Goal: Use online tool/utility: Utilize a website feature to perform a specific function

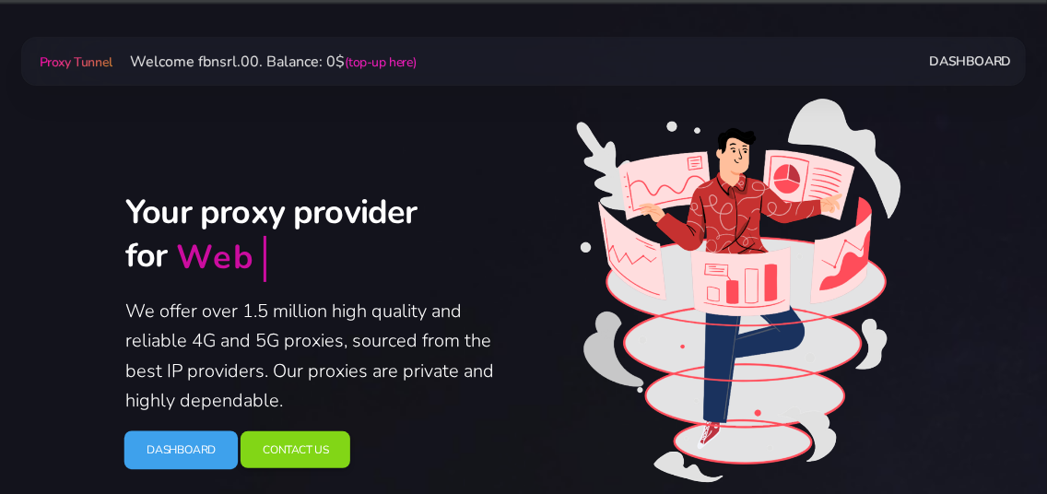
click at [175, 456] on link "Dashboard" at bounding box center [181, 450] width 114 height 39
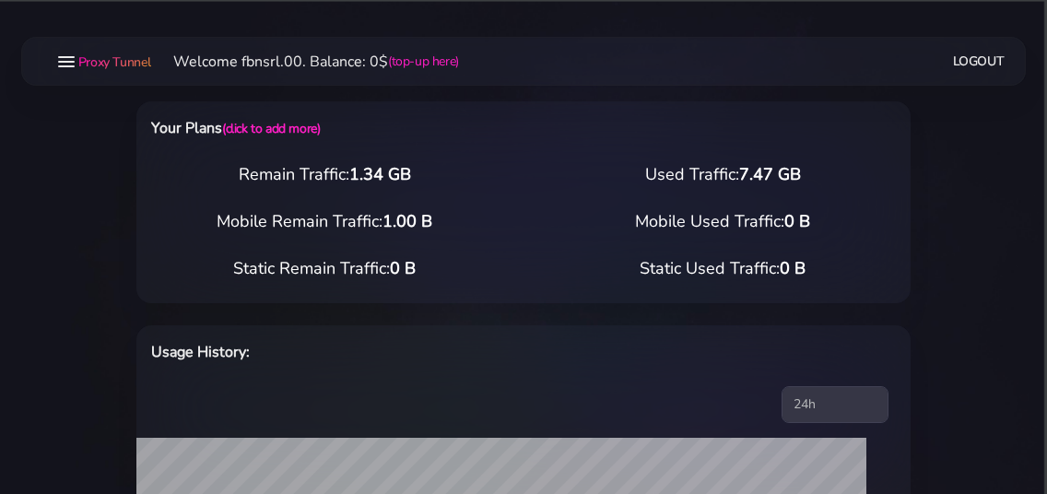
select select "static"
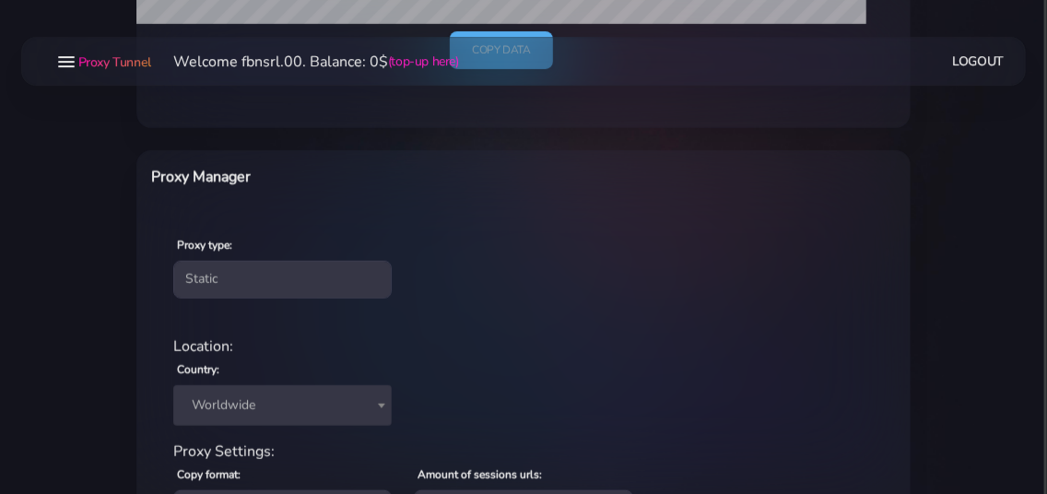
scroll to position [697, 0]
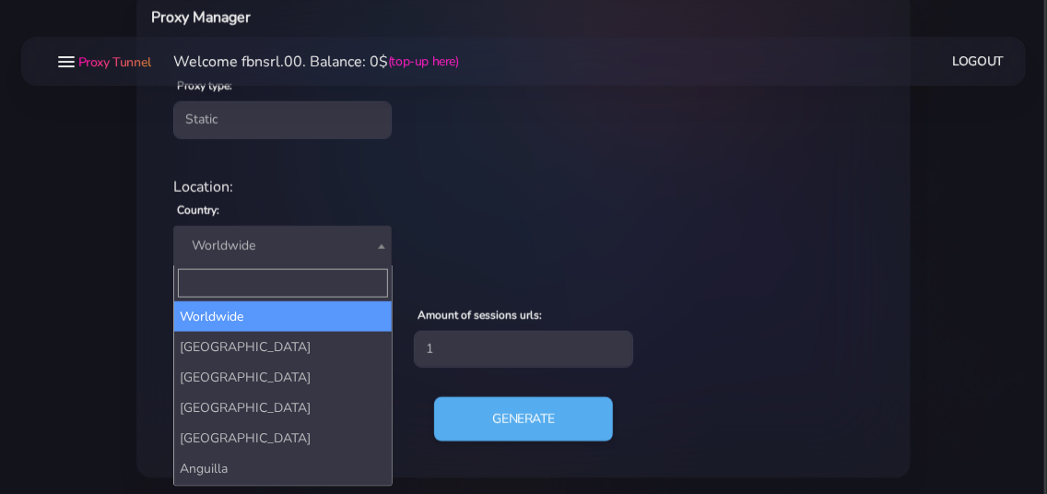
click at [267, 256] on span "Worldwide" at bounding box center [282, 246] width 196 height 26
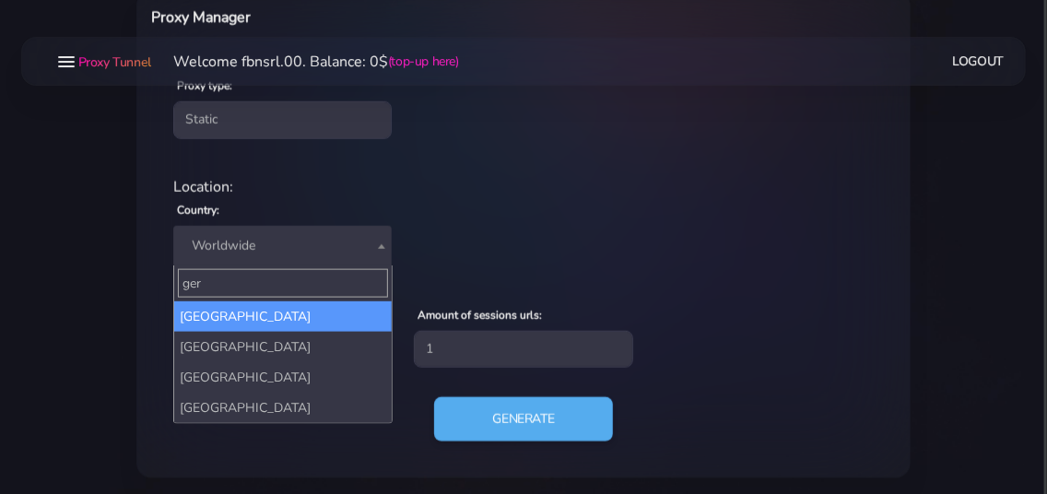
type input "ger"
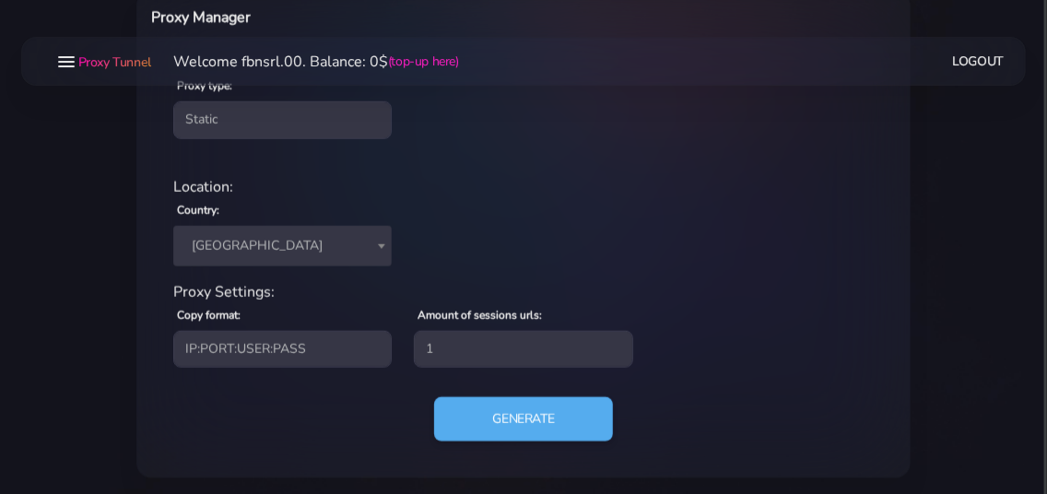
select select "DE"
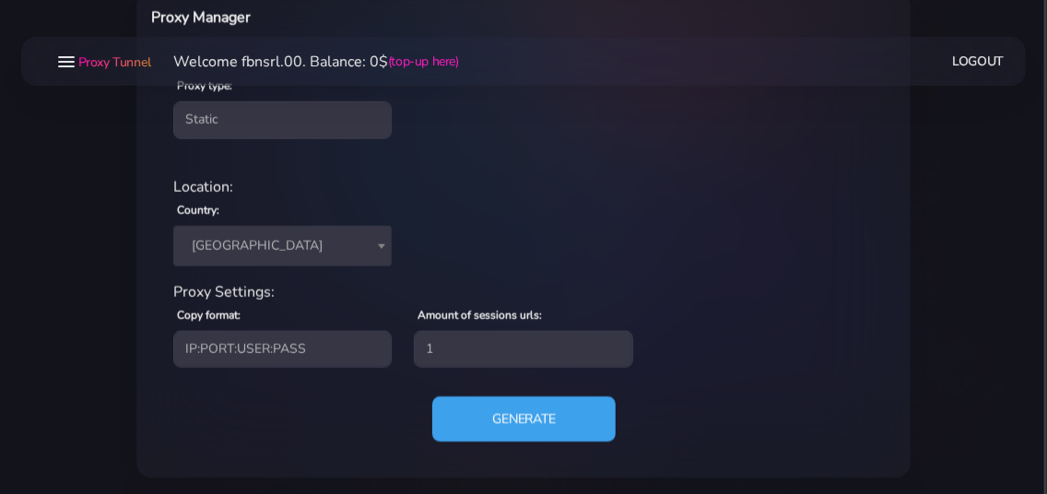
click at [507, 422] on button "Generate" at bounding box center [523, 418] width 183 height 45
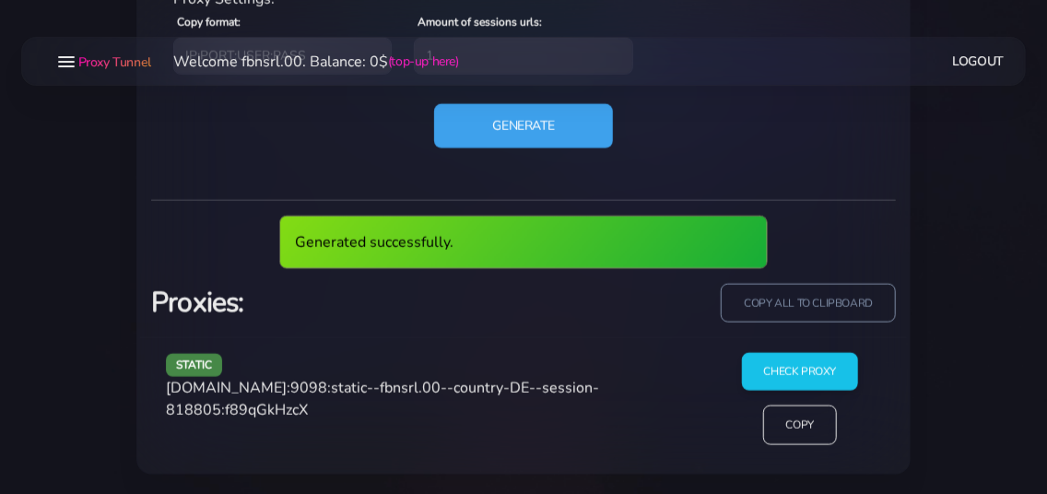
scroll to position [922, 0]
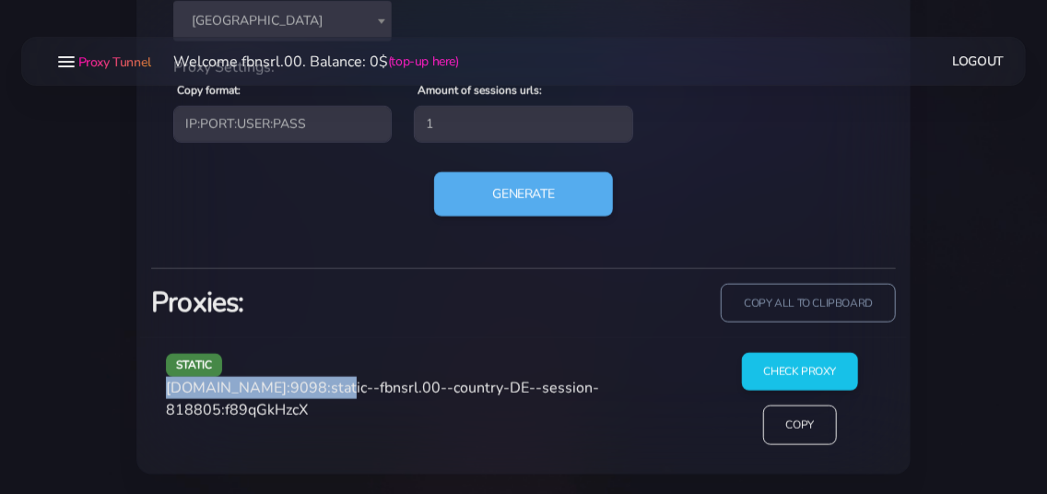
drag, startPoint x: 168, startPoint y: 390, endPoint x: 327, endPoint y: 389, distance: 159.5
click at [327, 389] on span "agg.proxytunnel.io:9098:static--fbnsrl.00--country-DE--session-818805:f89qGkHzcX" at bounding box center [382, 399] width 433 height 42
copy span "agg.proxytunnel.io:9098"
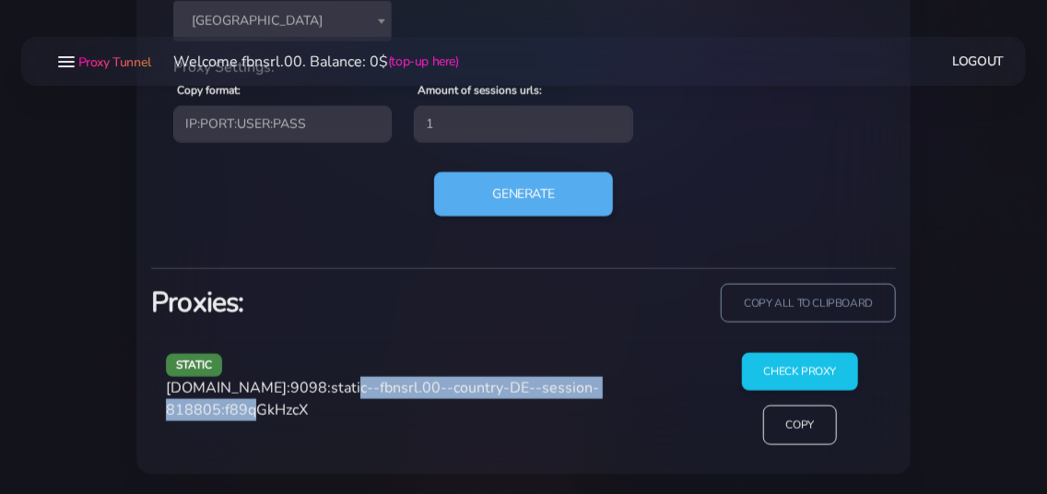
drag, startPoint x: 332, startPoint y: 384, endPoint x: 271, endPoint y: 420, distance: 70.2
click at [271, 420] on div "static agg.proxytunnel.io:9098:static--fbnsrl.00--country-DE--session-818805:f8…" at bounding box center [431, 406] width 553 height 107
copy span "static--fbnsrl.00--country-DE--session-818805"
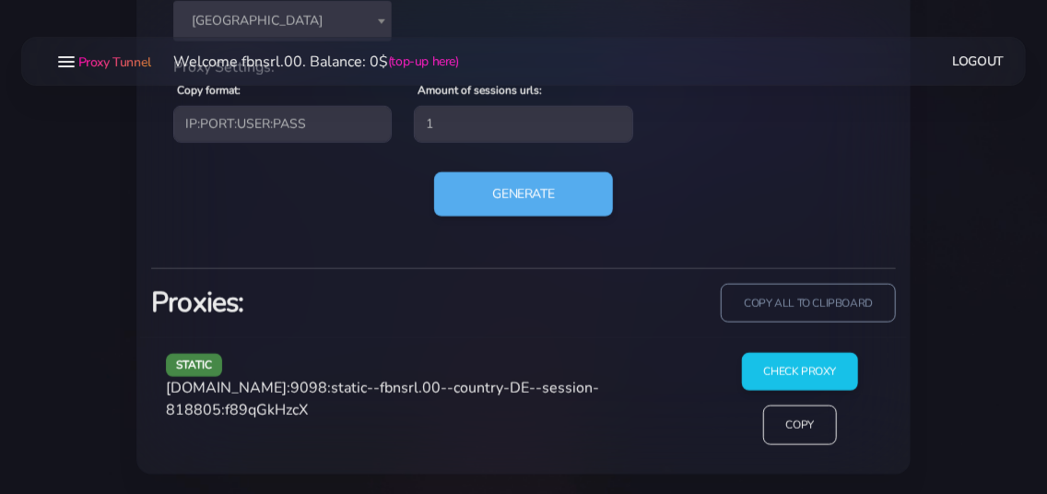
click at [309, 410] on span "agg.proxytunnel.io:9098:static--fbnsrl.00--country-DE--session-818805:f89qGkHzcX" at bounding box center [382, 399] width 433 height 42
copy span "f89qGkHzcX"
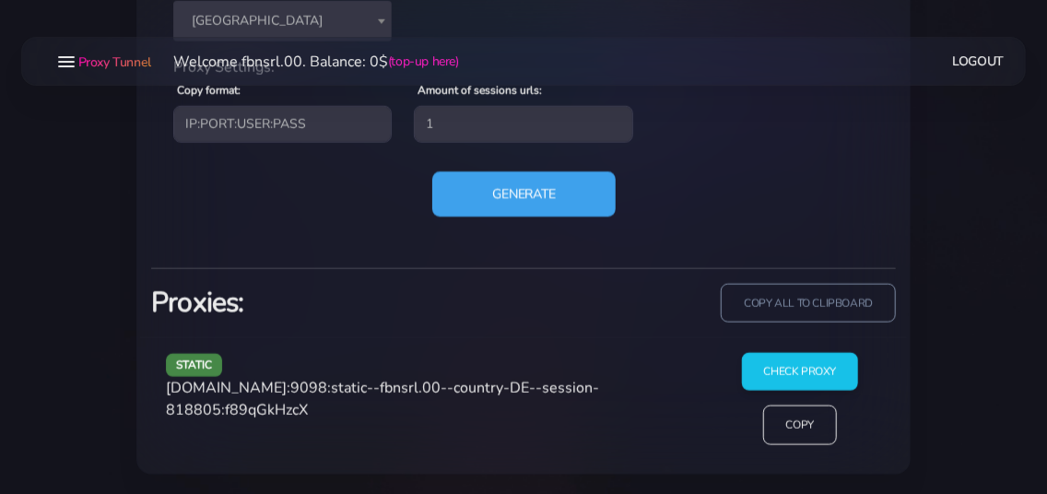
click at [507, 173] on button "Generate" at bounding box center [523, 193] width 183 height 45
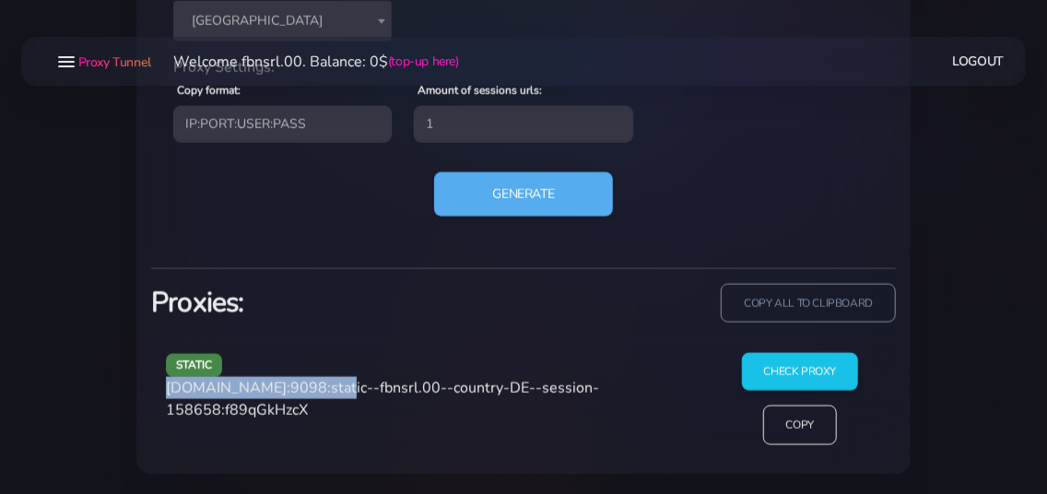
drag, startPoint x: 166, startPoint y: 393, endPoint x: 325, endPoint y: 387, distance: 158.7
click at [325, 387] on div "static agg.proxytunnel.io:9098:static--fbnsrl.00--country-DE--session-158658:f8…" at bounding box center [431, 406] width 553 height 107
copy span "agg.proxytunnel.io:9098"
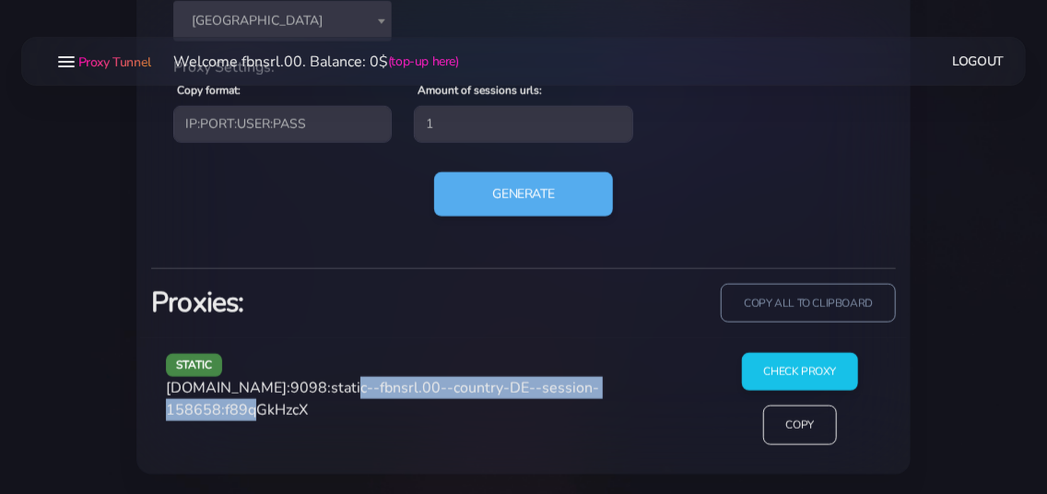
drag, startPoint x: 334, startPoint y: 384, endPoint x: 272, endPoint y: 421, distance: 72.4
click at [272, 421] on div "static agg.proxytunnel.io:9098:static--fbnsrl.00--country-DE--session-158658:f8…" at bounding box center [431, 406] width 553 height 107
copy span "static--fbnsrl.00--country-DE--session-158658"
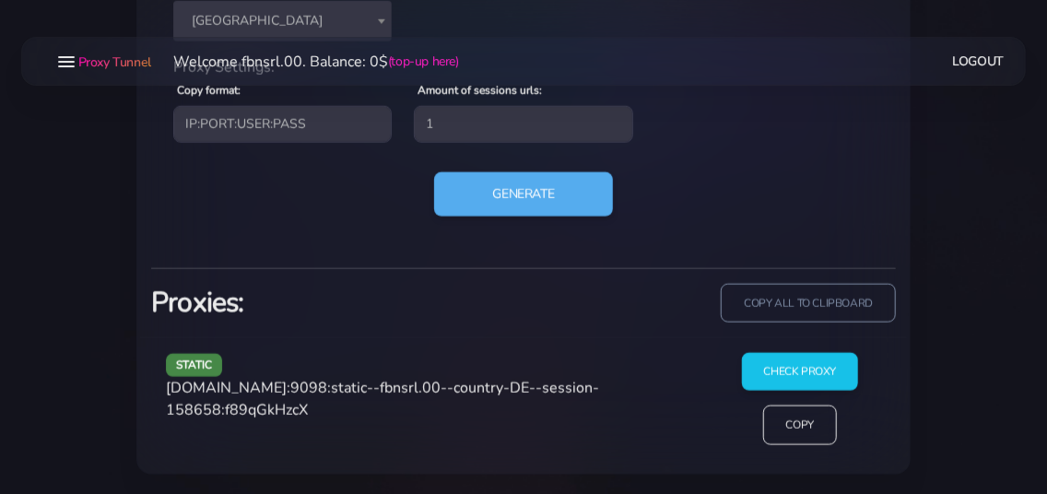
click at [302, 408] on span "agg.proxytunnel.io:9098:static--fbnsrl.00--country-DE--session-158658:f89qGkHzcX" at bounding box center [382, 399] width 433 height 42
copy span "f89qGkHzcX"
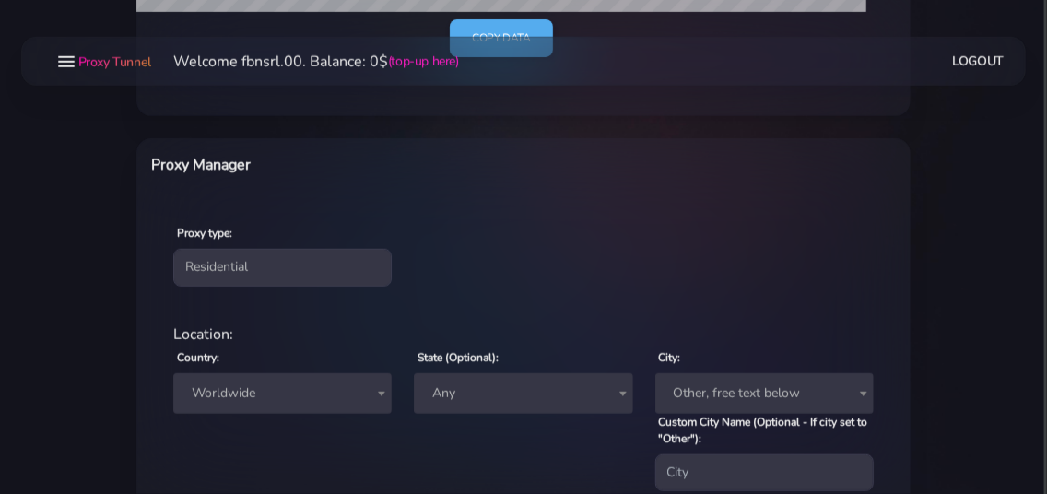
scroll to position [597, 0]
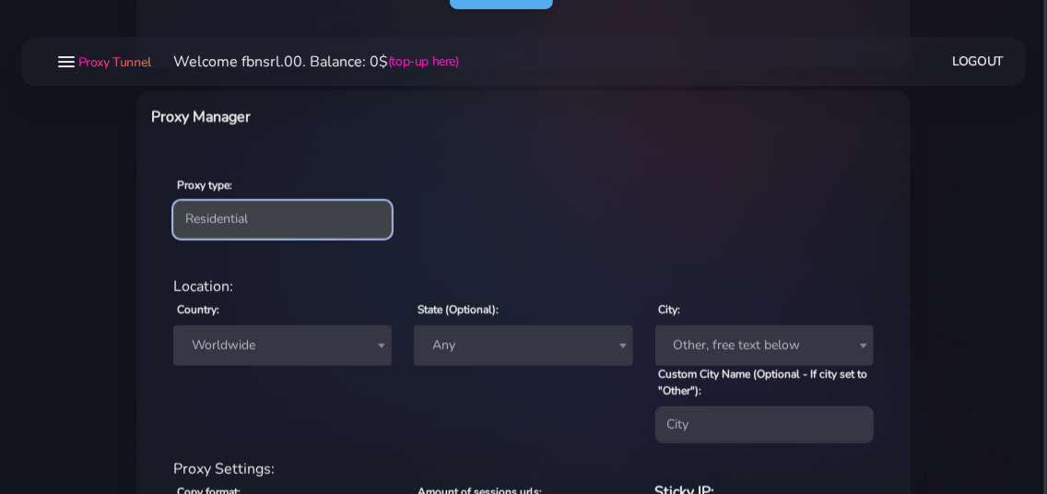
click at [173, 201] on select "Residential Static Mobile" at bounding box center [282, 219] width 219 height 37
select select "static"
click option "Static" at bounding box center [0, 0] width 0 height 0
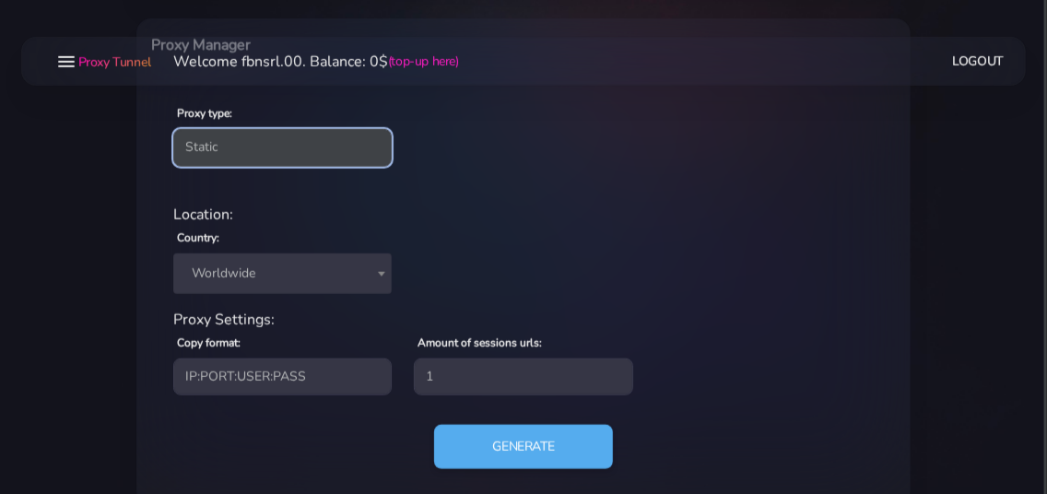
scroll to position [703, 0]
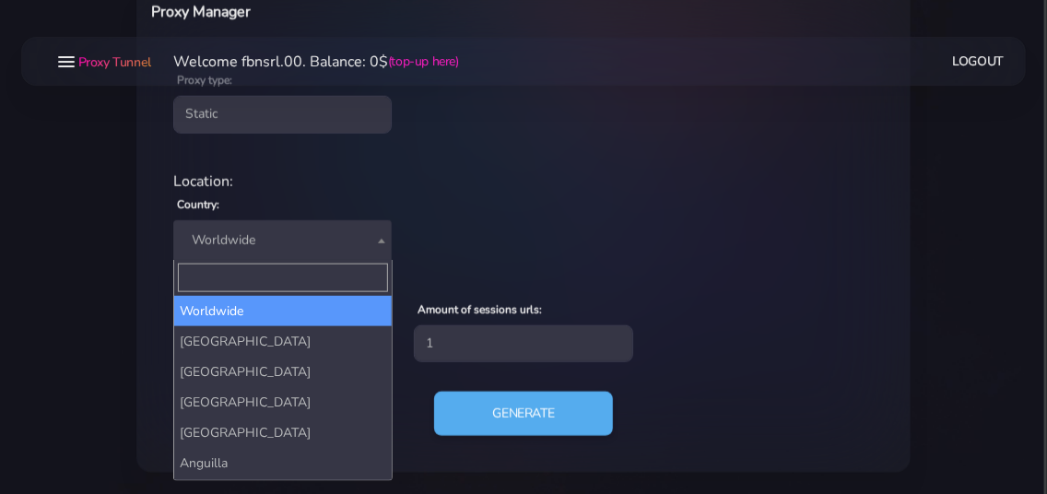
click at [253, 243] on span "Worldwide" at bounding box center [282, 241] width 196 height 26
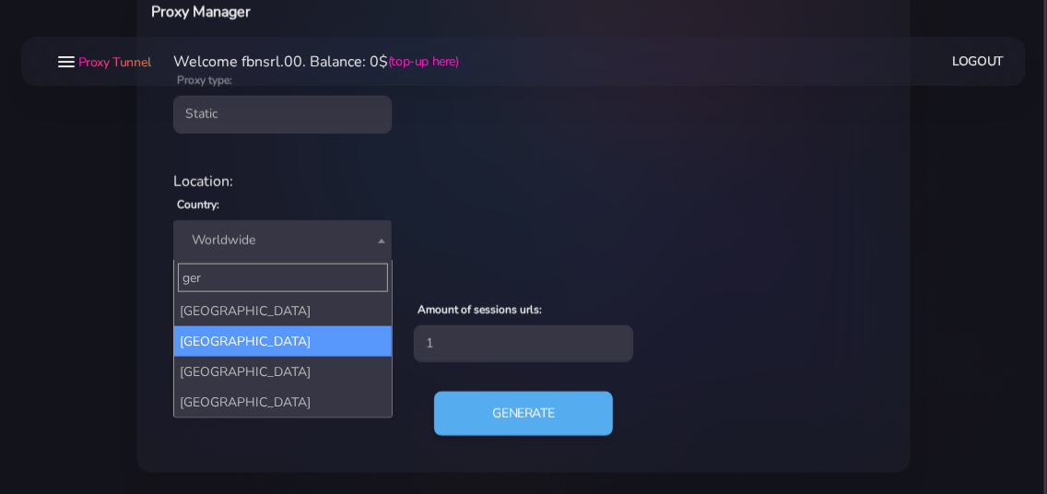
type input "ger"
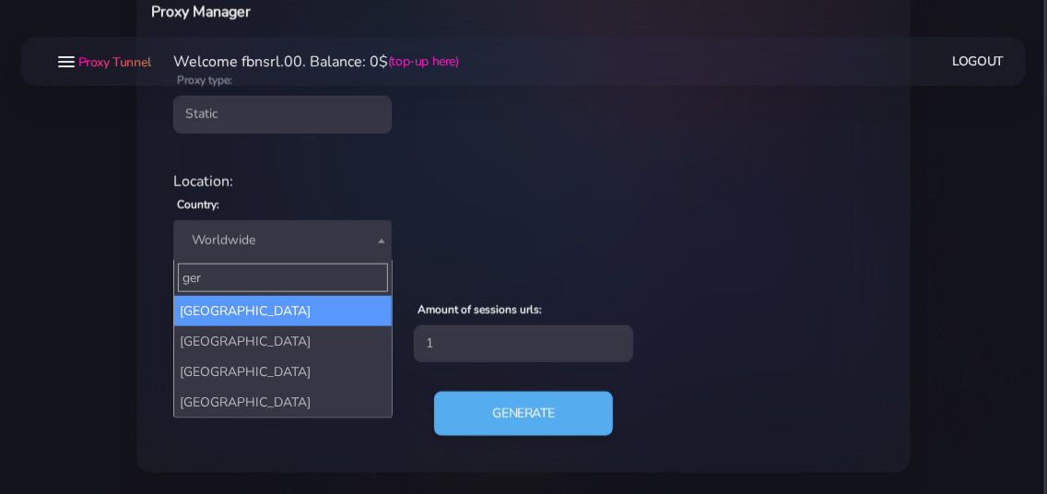
select select "DE"
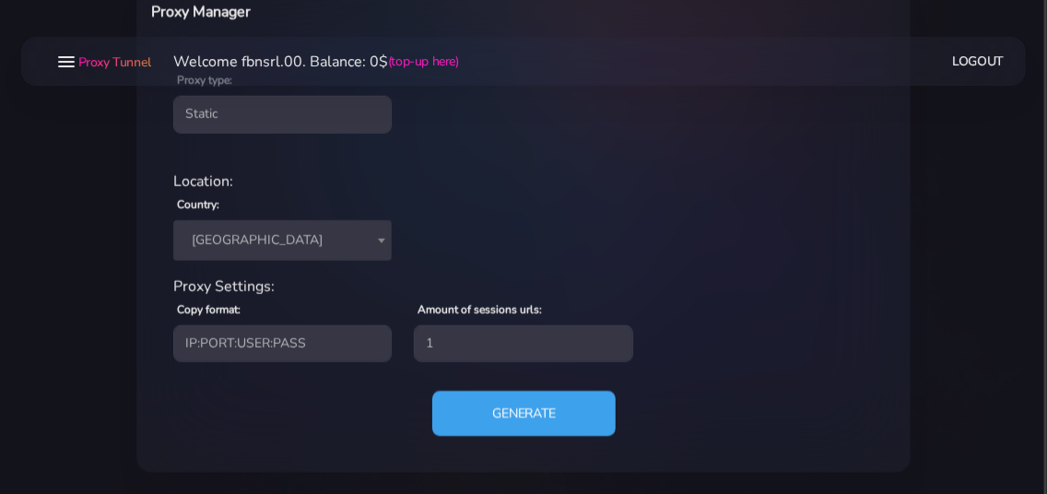
click at [488, 419] on button "Generate" at bounding box center [523, 413] width 183 height 45
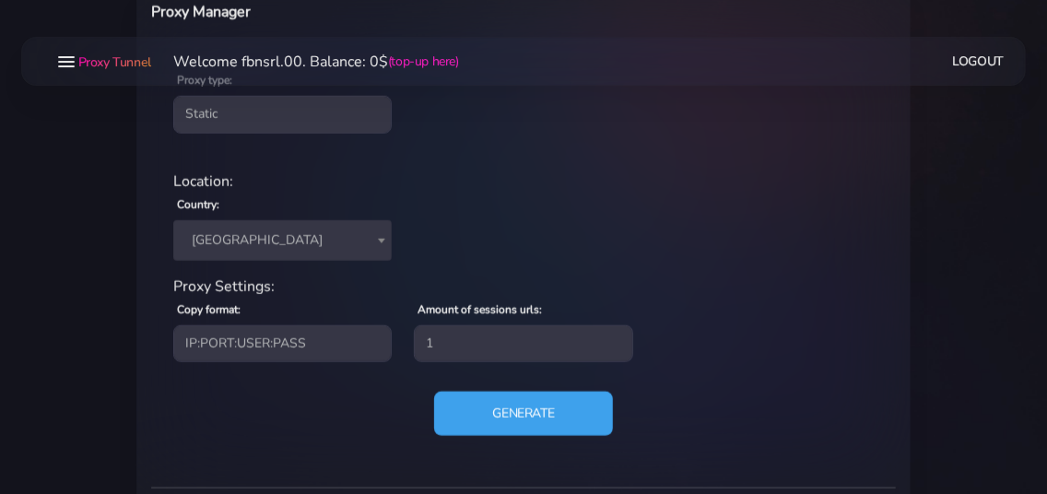
scroll to position [922, 0]
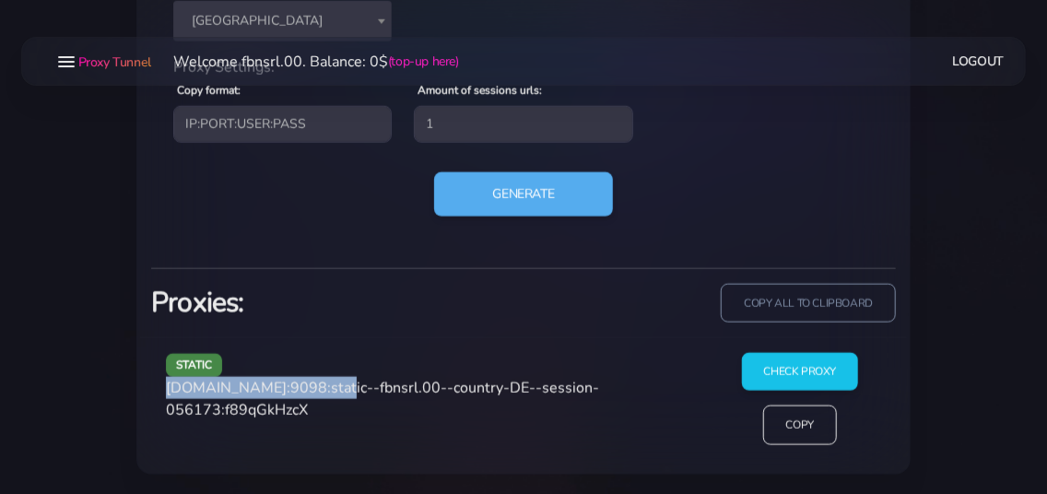
drag, startPoint x: 169, startPoint y: 384, endPoint x: 325, endPoint y: 386, distance: 155.8
click at [325, 386] on span "agg.proxytunnel.io:9098:static--fbnsrl.00--country-DE--session-056173:f89qGkHzcX" at bounding box center [382, 399] width 433 height 42
copy span "agg.proxytunnel.io:9098"
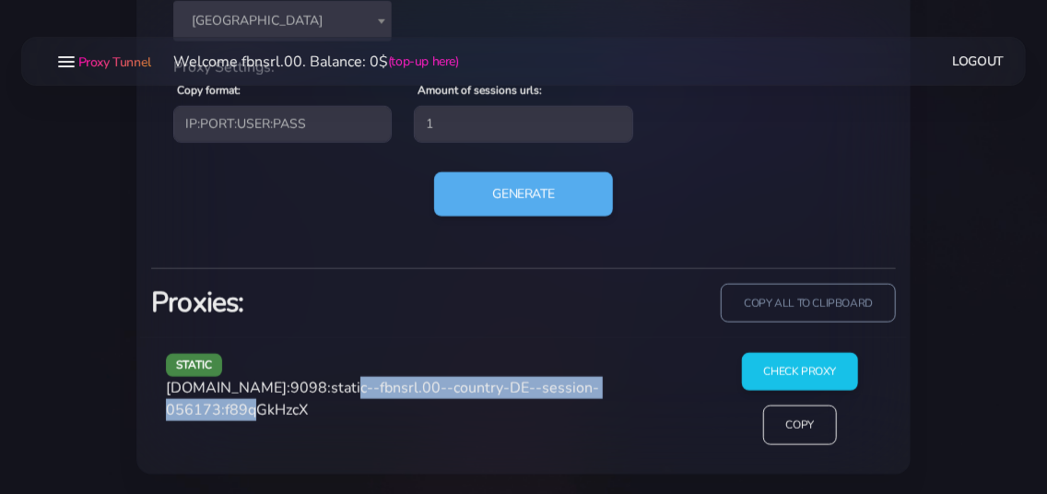
drag, startPoint x: 333, startPoint y: 385, endPoint x: 273, endPoint y: 418, distance: 68.1
click at [273, 418] on span "agg.proxytunnel.io:9098:static--fbnsrl.00--country-DE--session-056173:f89qGkHzcX" at bounding box center [382, 399] width 433 height 42
copy span "static--fbnsrl.00--country-DE--session-056173"
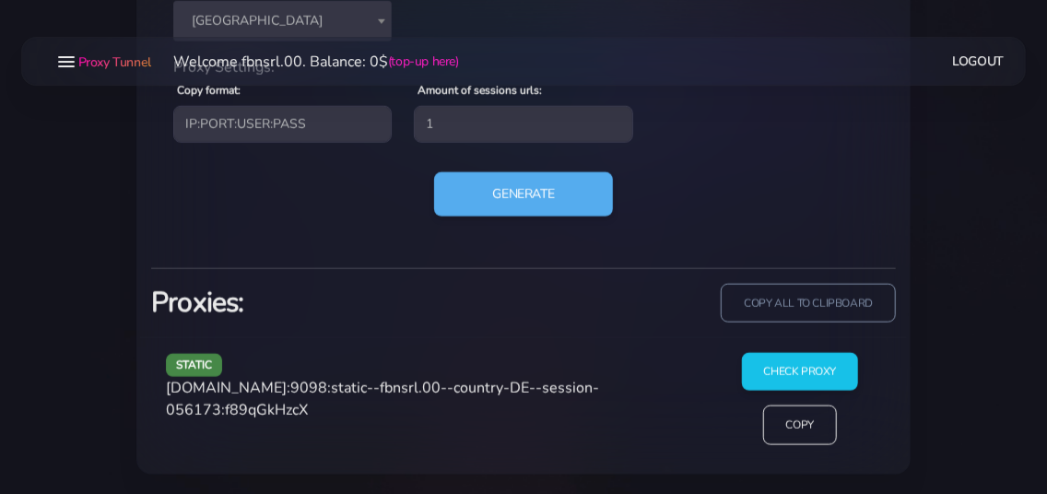
click at [331, 406] on span "agg.proxytunnel.io:9098:static--fbnsrl.00--country-DE--session-056173:f89qGkHzcX" at bounding box center [382, 399] width 433 height 42
copy span "f89qGkHzcX"
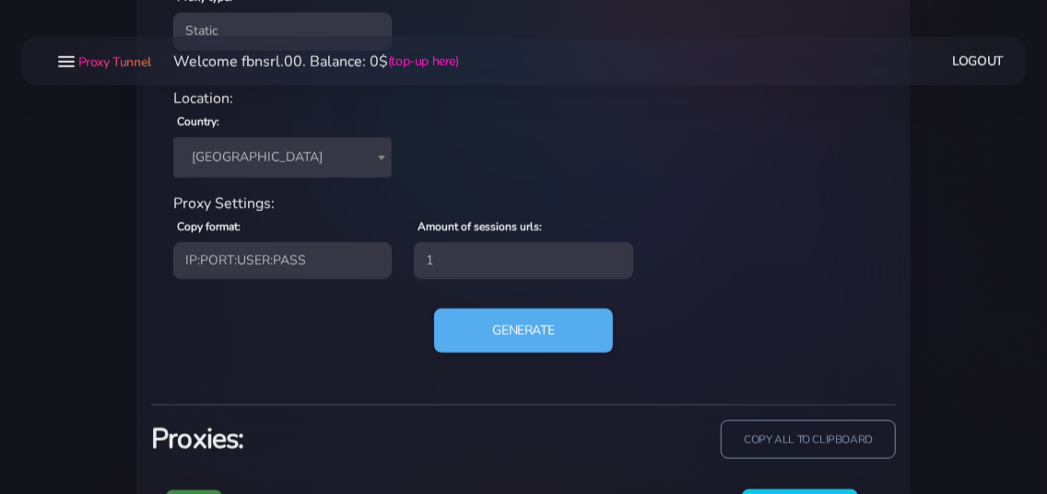
scroll to position [723, 0]
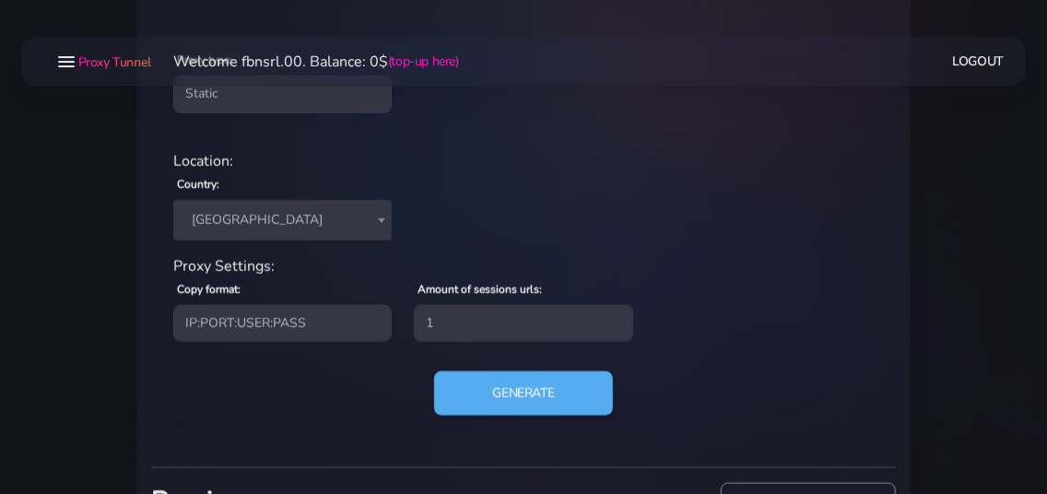
click at [289, 228] on span "Germany" at bounding box center [282, 220] width 196 height 26
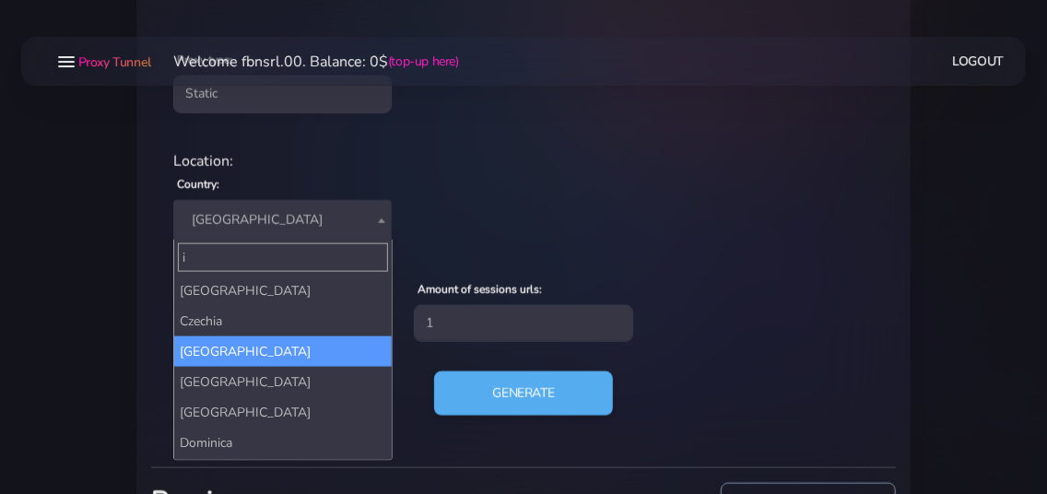
scroll to position [0, 0]
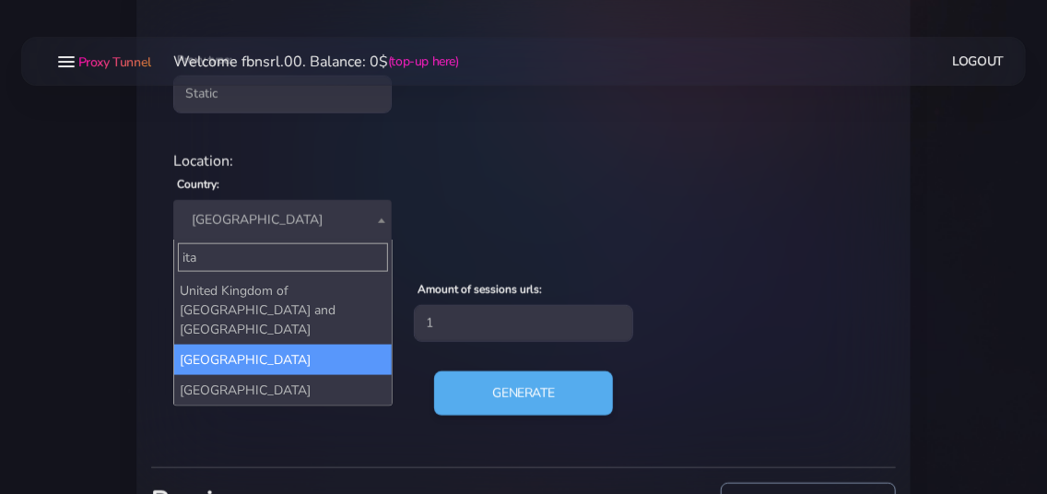
type input "ita"
select select "IT"
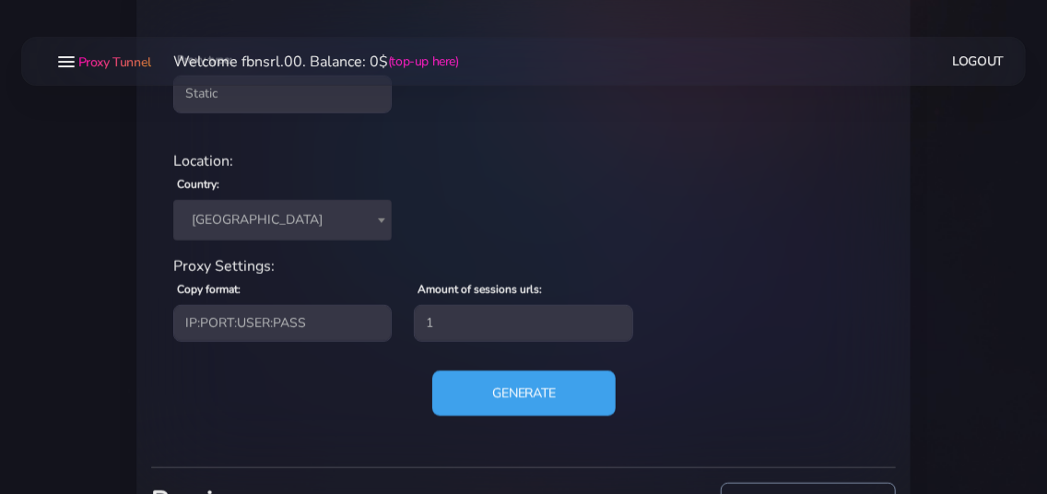
click at [479, 397] on button "Generate" at bounding box center [523, 393] width 183 height 45
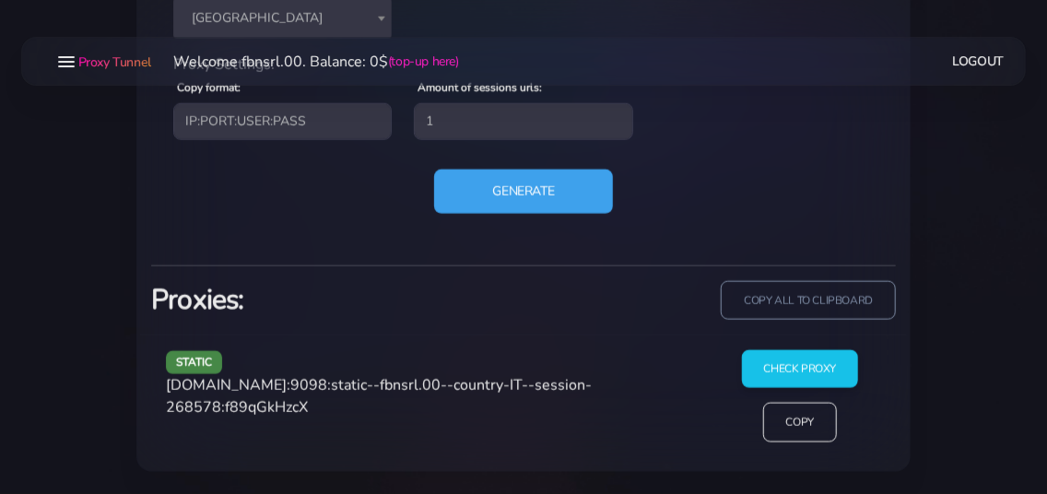
scroll to position [922, 0]
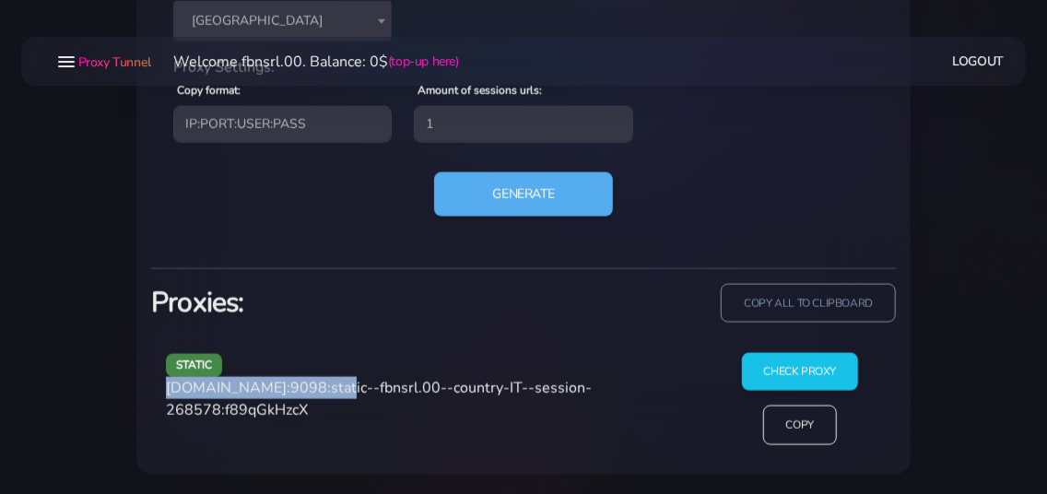
drag, startPoint x: 169, startPoint y: 389, endPoint x: 327, endPoint y: 388, distance: 158.6
click at [327, 388] on span "agg.proxytunnel.io:9098:static--fbnsrl.00--country-IT--session-268578:f89qGkHzcX" at bounding box center [379, 399] width 426 height 42
copy span "agg.proxytunnel.io:9098"
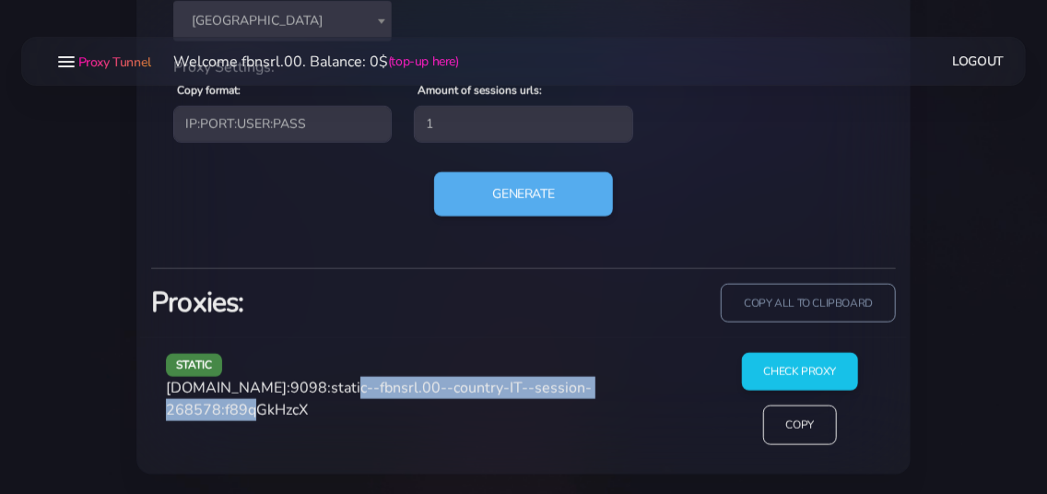
drag, startPoint x: 334, startPoint y: 385, endPoint x: 275, endPoint y: 414, distance: 65.6
click at [275, 414] on span "agg.proxytunnel.io:9098:static--fbnsrl.00--country-IT--session-268578:f89qGkHzcX" at bounding box center [379, 399] width 426 height 42
copy span "static--fbnsrl.00--country-IT--session-268578"
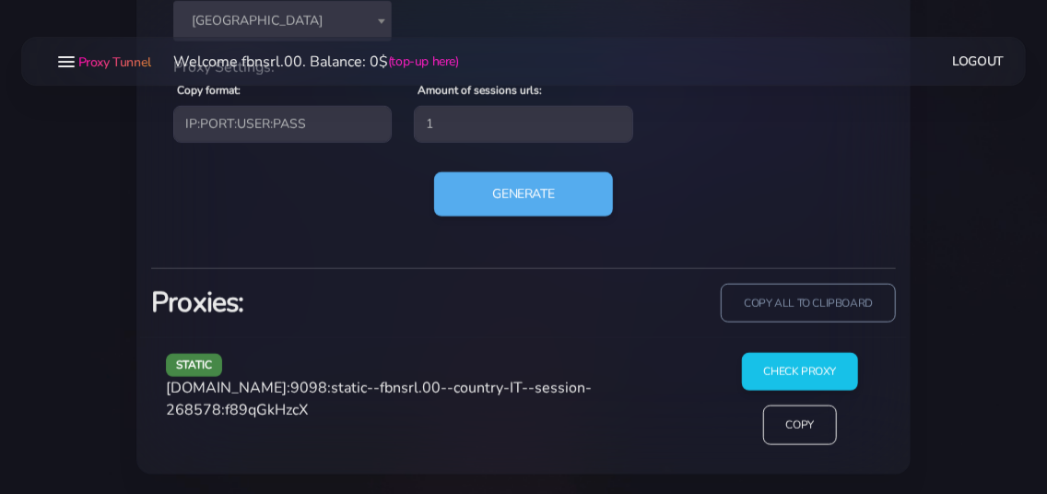
click at [302, 416] on span "agg.proxytunnel.io:9098:static--fbnsrl.00--country-IT--session-268578:f89qGkHzcX" at bounding box center [379, 399] width 426 height 42
copy span "f89qGkHzcX"
